Goal: Find specific page/section

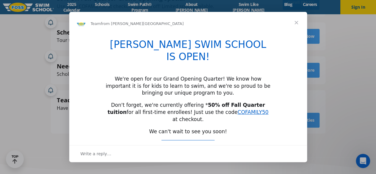
scroll to position [23, 0]
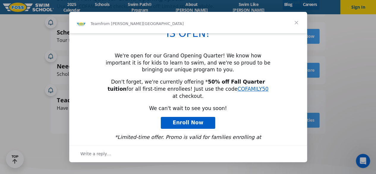
click at [294, 23] on span "Close" at bounding box center [295, 22] width 21 height 21
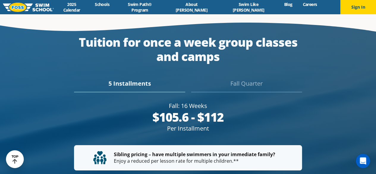
scroll to position [1061, 0]
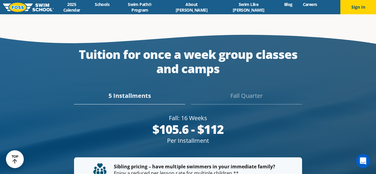
drag, startPoint x: 167, startPoint y: 91, endPoint x: 222, endPoint y: 95, distance: 55.1
click at [222, 114] on div "Fall: 16 Weeks" at bounding box center [188, 118] width 228 height 8
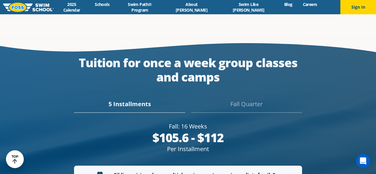
click at [231, 122] on div "Fall: 16 Weeks" at bounding box center [188, 126] width 228 height 8
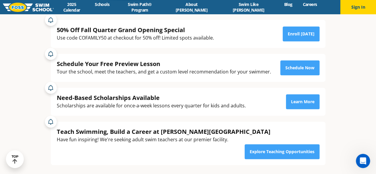
scroll to position [0, 0]
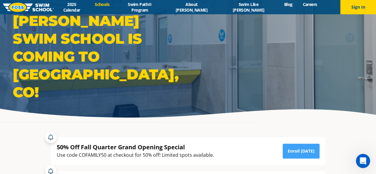
click at [115, 7] on link "Schools" at bounding box center [102, 4] width 25 height 6
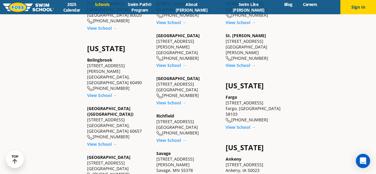
scroll to position [327, 0]
